Goal: Task Accomplishment & Management: Use online tool/utility

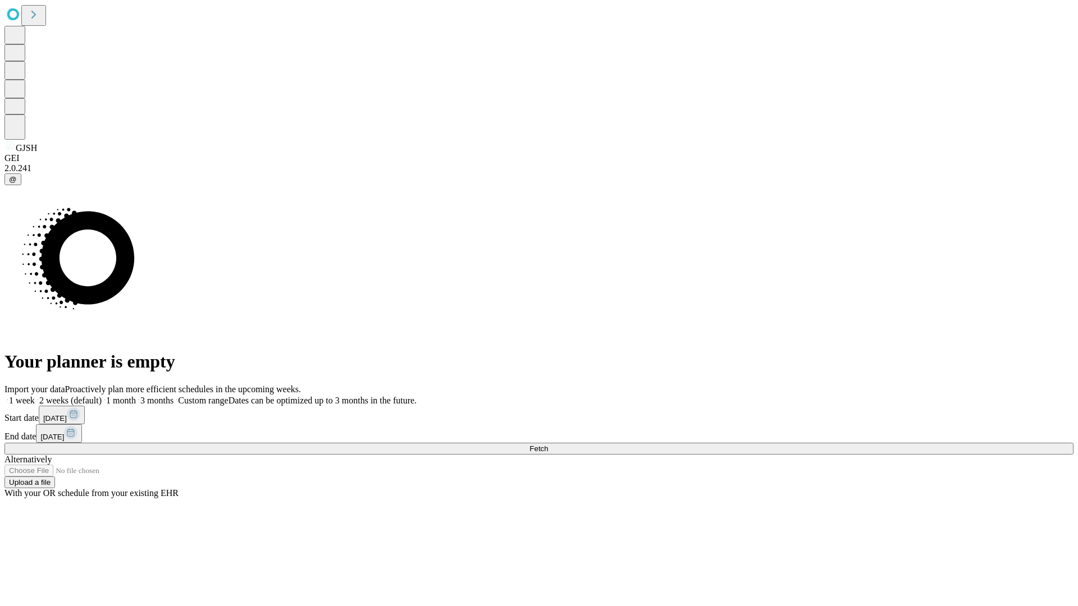
click at [548, 445] on span "Fetch" at bounding box center [539, 449] width 19 height 8
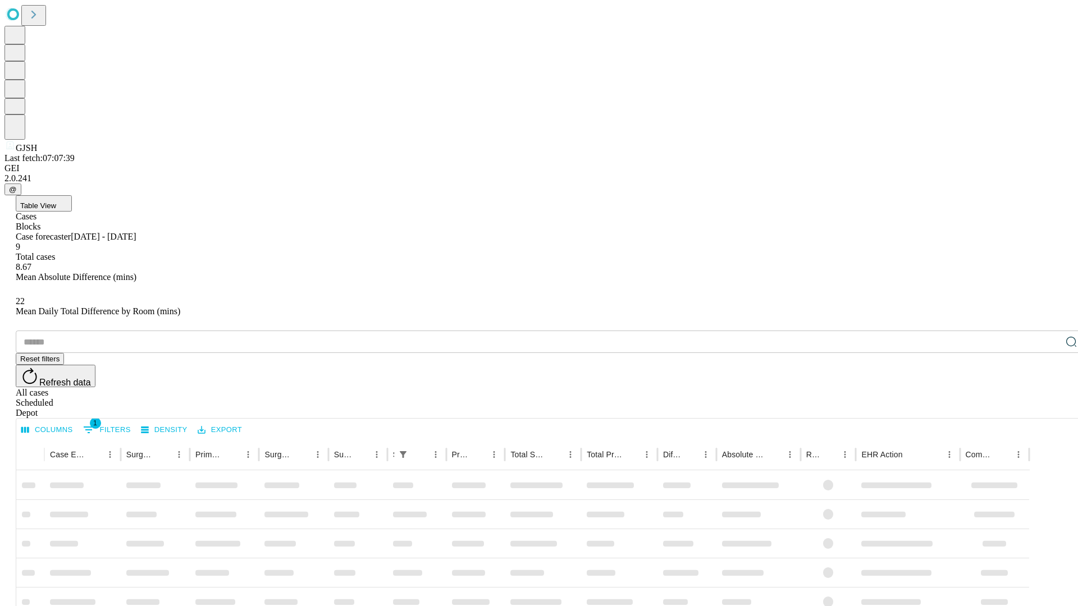
click at [1049, 408] on div "Depot" at bounding box center [550, 413] width 1069 height 10
